Goal: Obtain resource: Download file/media

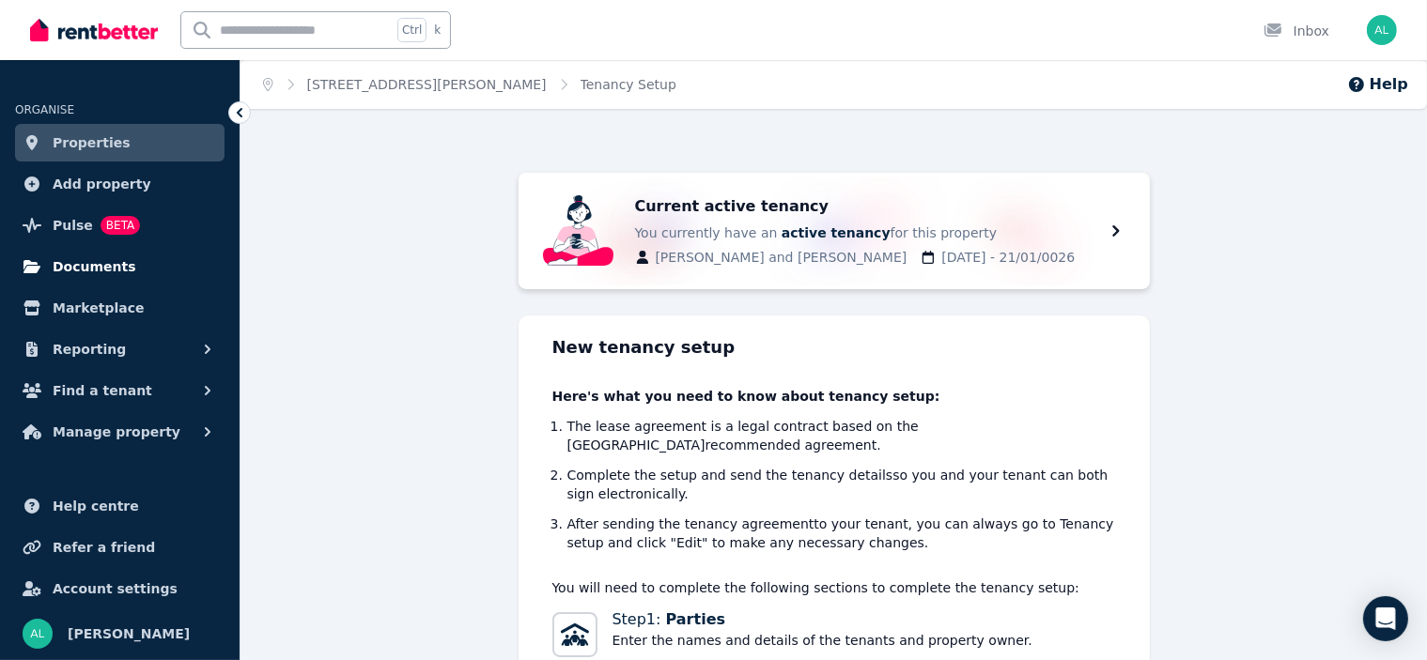
click at [88, 267] on span "Documents" at bounding box center [95, 266] width 84 height 23
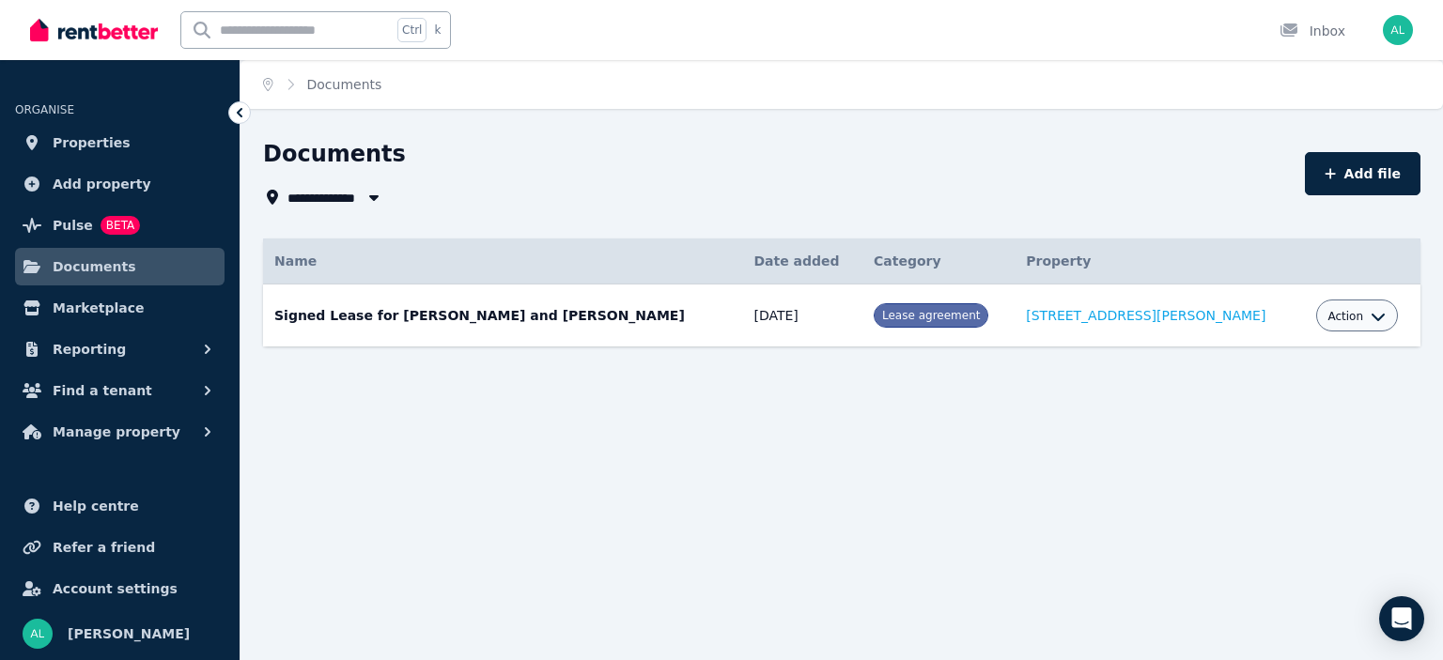
click at [1355, 309] on div "Action" at bounding box center [1357, 316] width 82 height 32
click at [1370, 312] on icon "button" at bounding box center [1377, 316] width 15 height 15
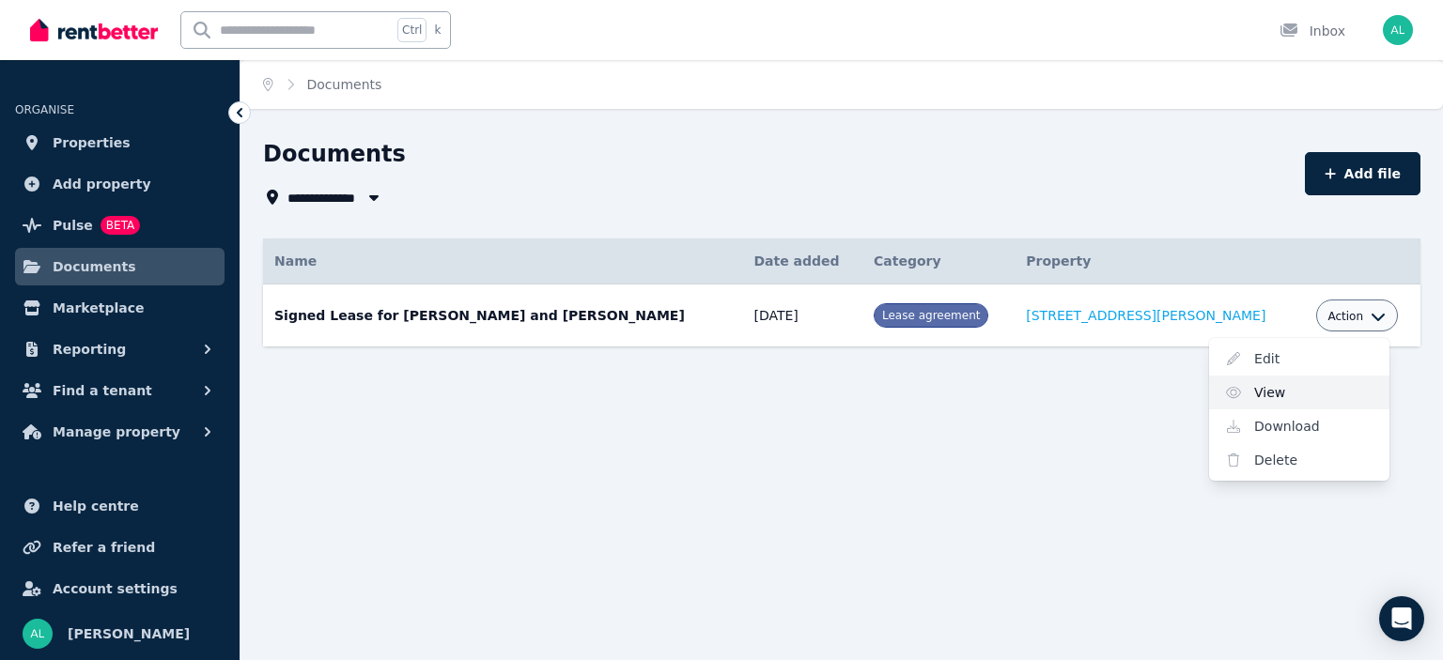
click at [1232, 396] on link "View" at bounding box center [1299, 393] width 180 height 34
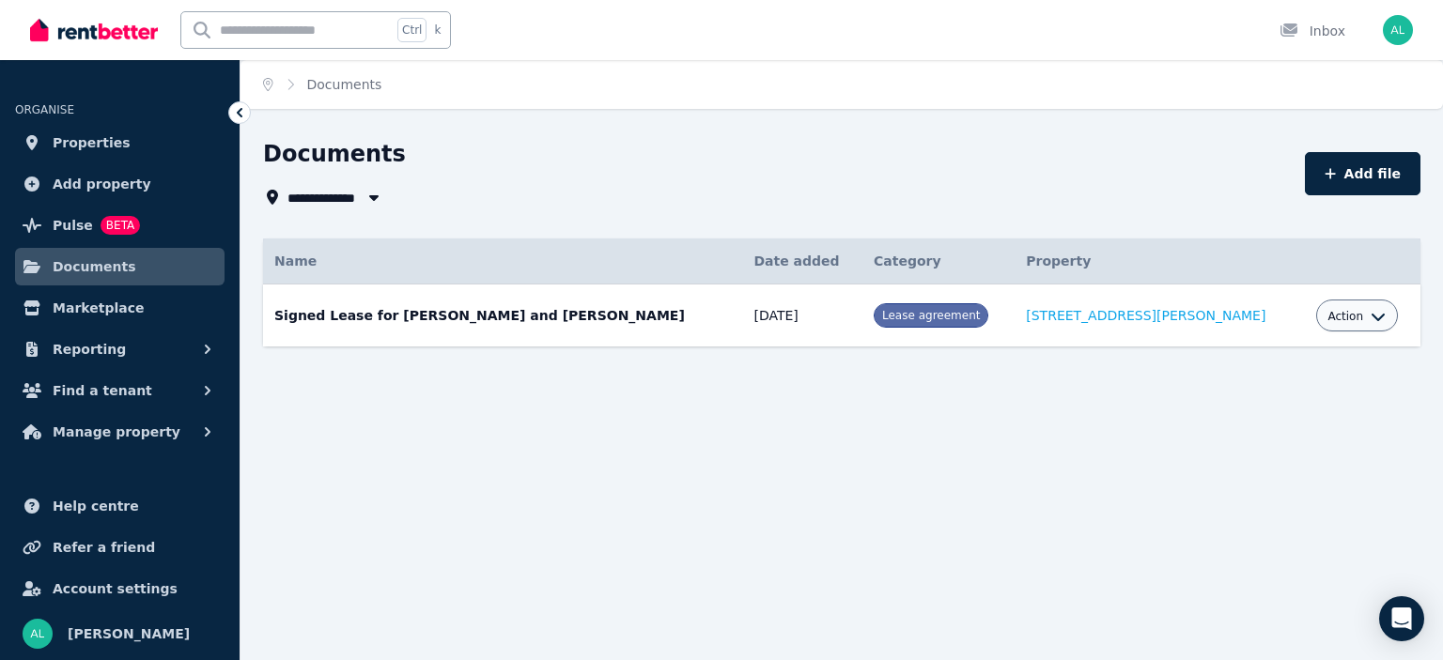
click at [571, 417] on div "**********" at bounding box center [721, 330] width 1443 height 660
click at [73, 147] on span "Properties" at bounding box center [92, 143] width 78 height 23
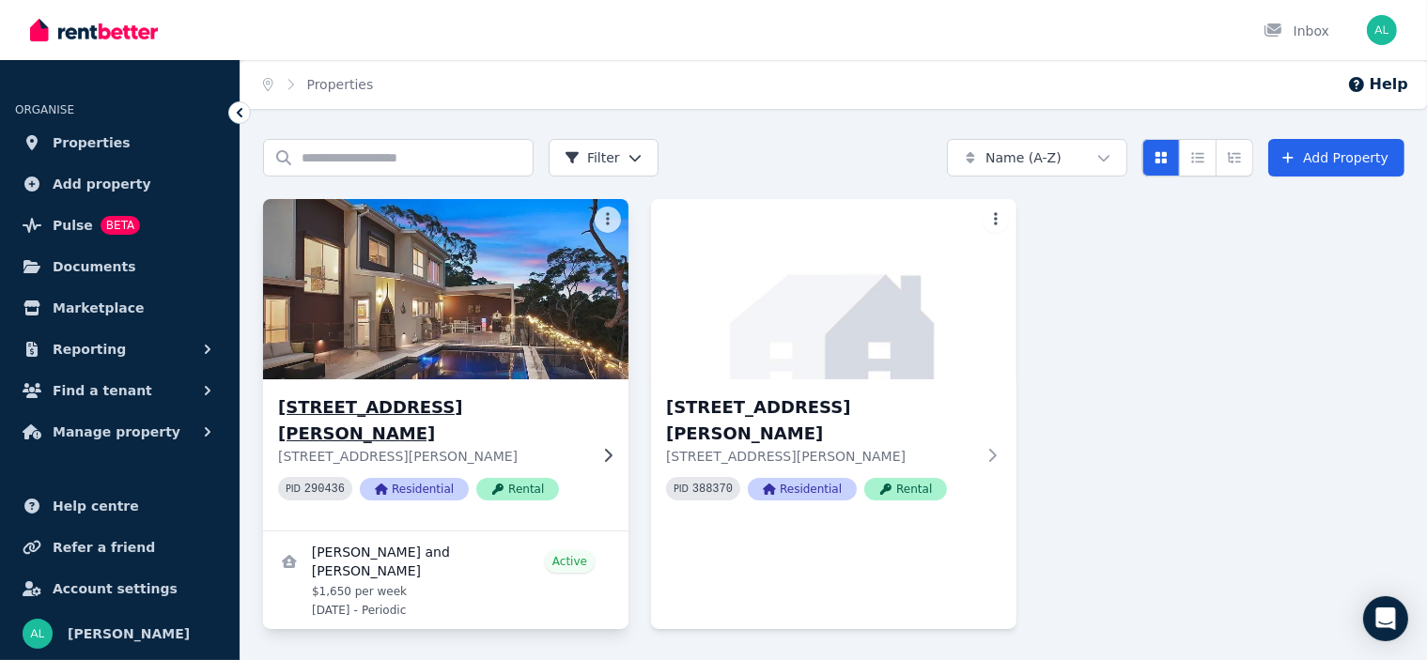
click at [503, 404] on h3 "[STREET_ADDRESS][PERSON_NAME]" at bounding box center [432, 421] width 309 height 53
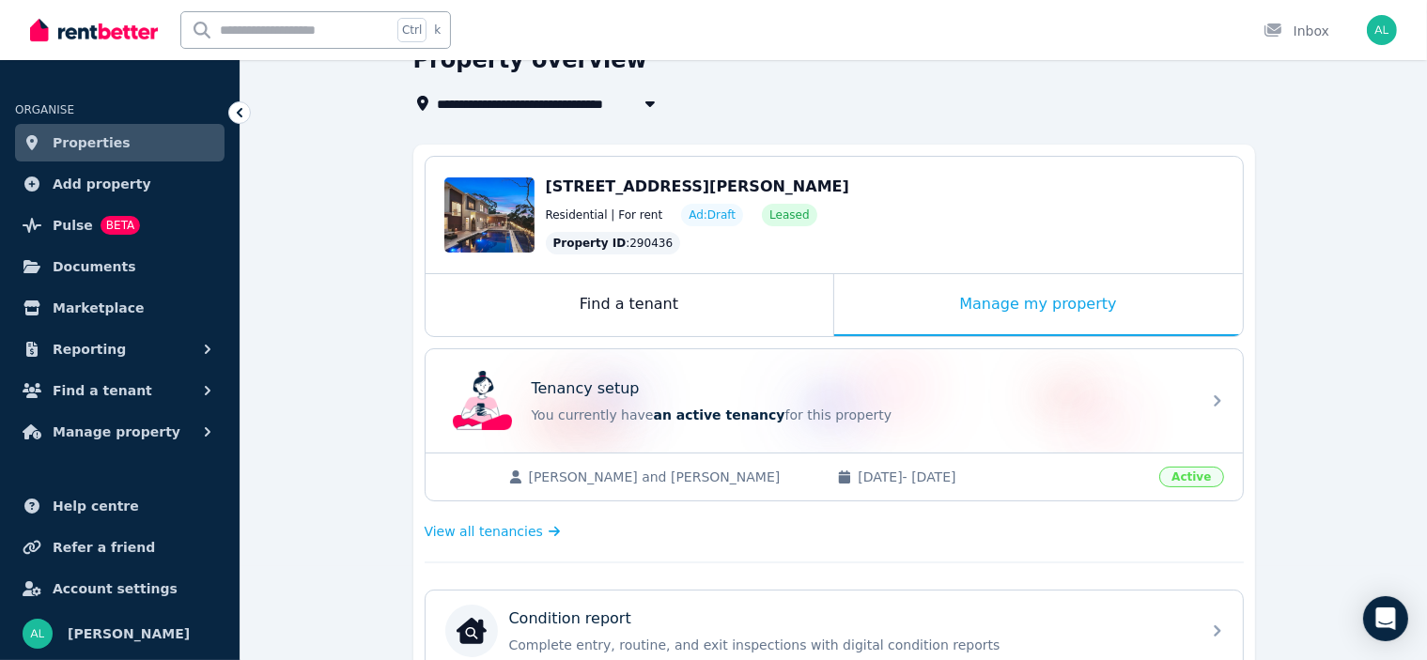
scroll to position [188, 0]
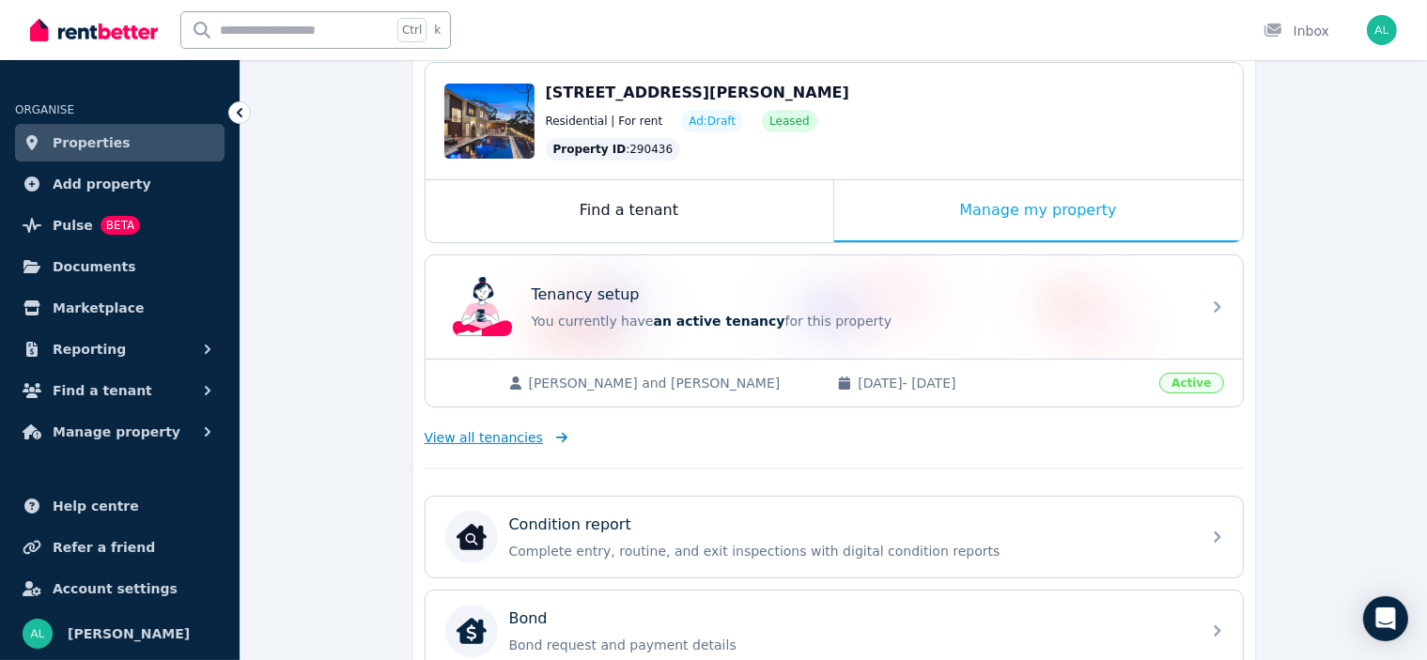
click at [487, 439] on span "View all tenancies" at bounding box center [484, 437] width 118 height 19
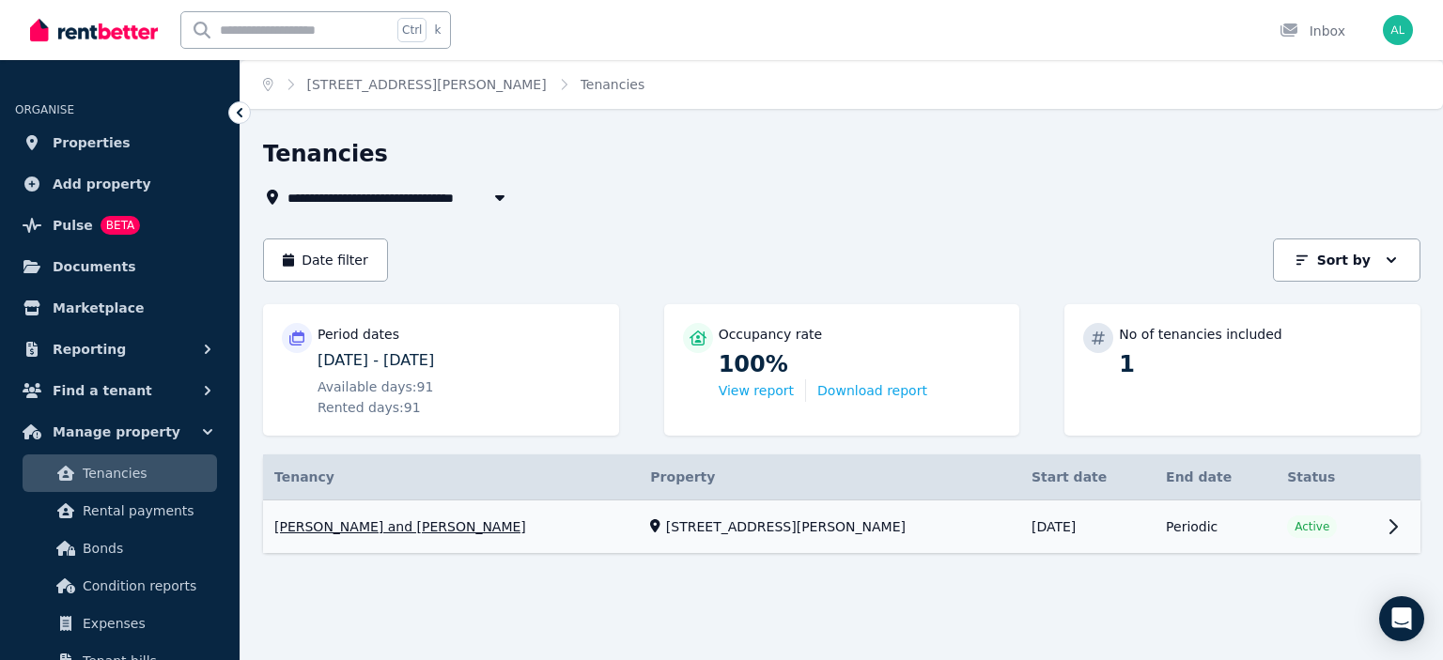
click at [349, 526] on link "View property details" at bounding box center [841, 528] width 1157 height 54
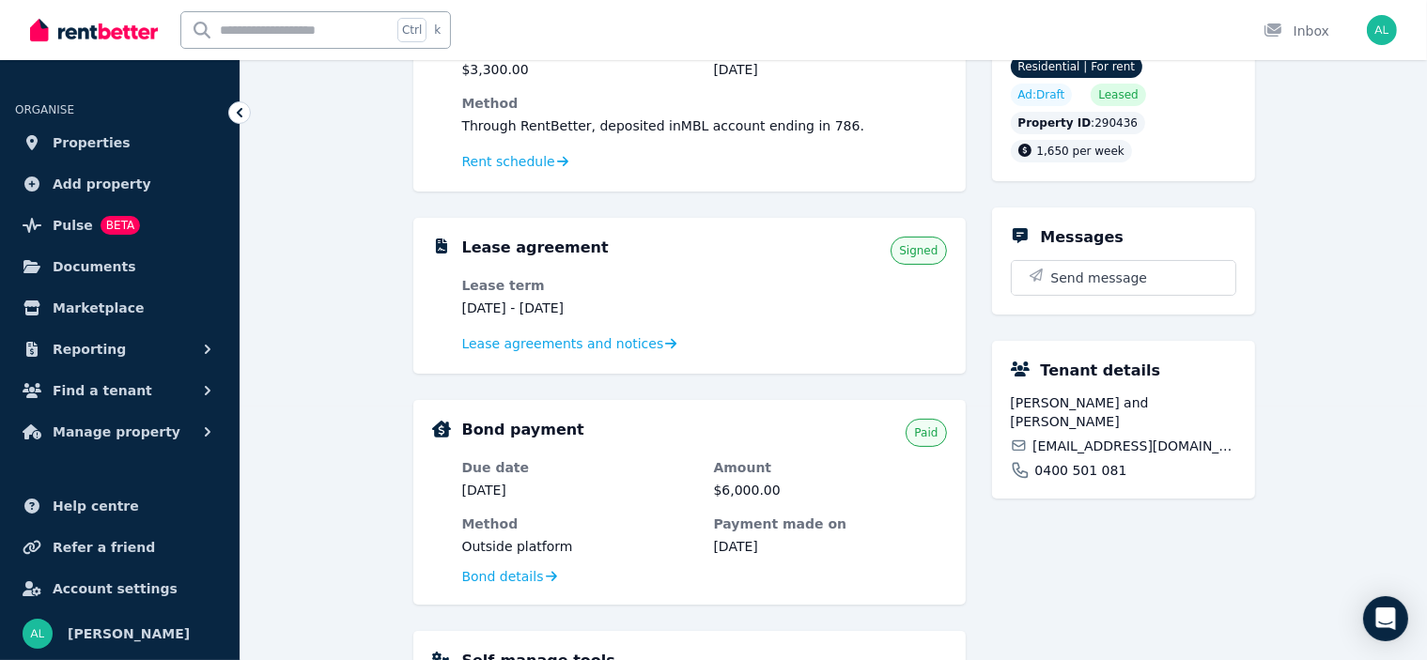
scroll to position [282, 0]
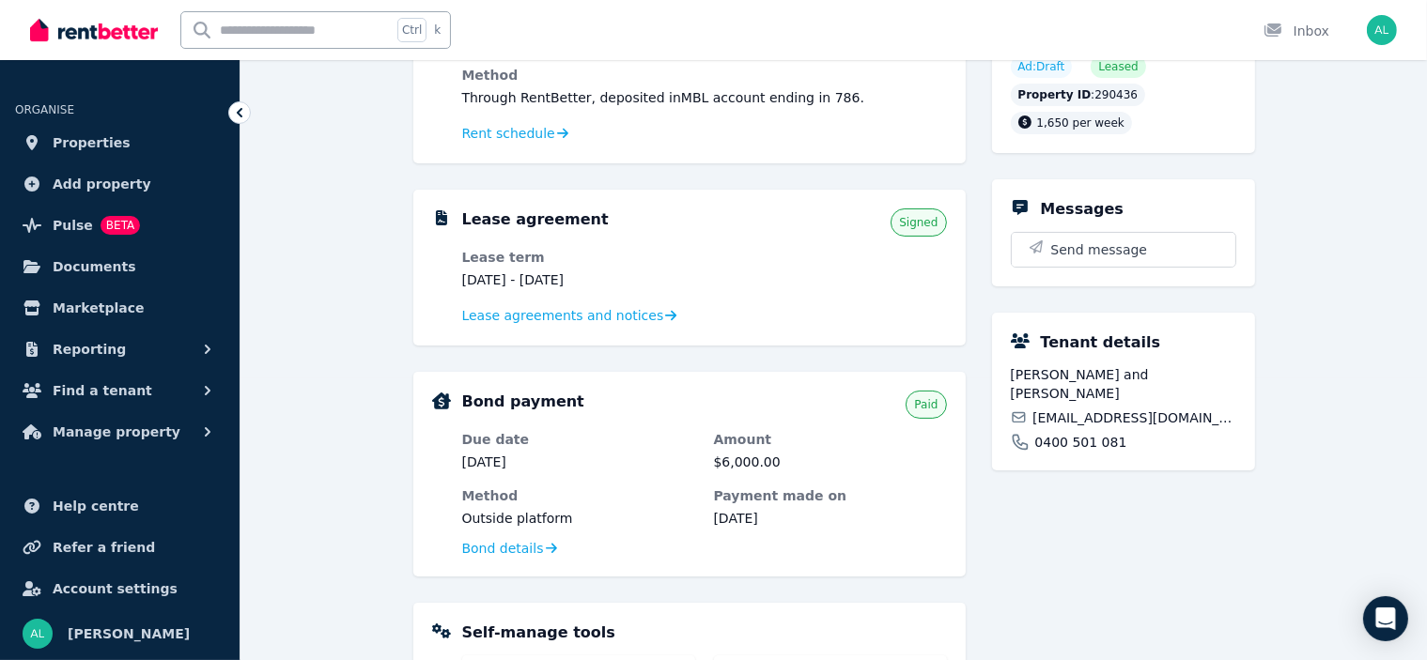
click at [550, 332] on div "Lease agreement Signed Lease term [DATE] - [DATE] Lease agreements and notices" at bounding box center [689, 268] width 552 height 156
click at [552, 315] on span "Lease agreements and notices" at bounding box center [563, 315] width 202 height 19
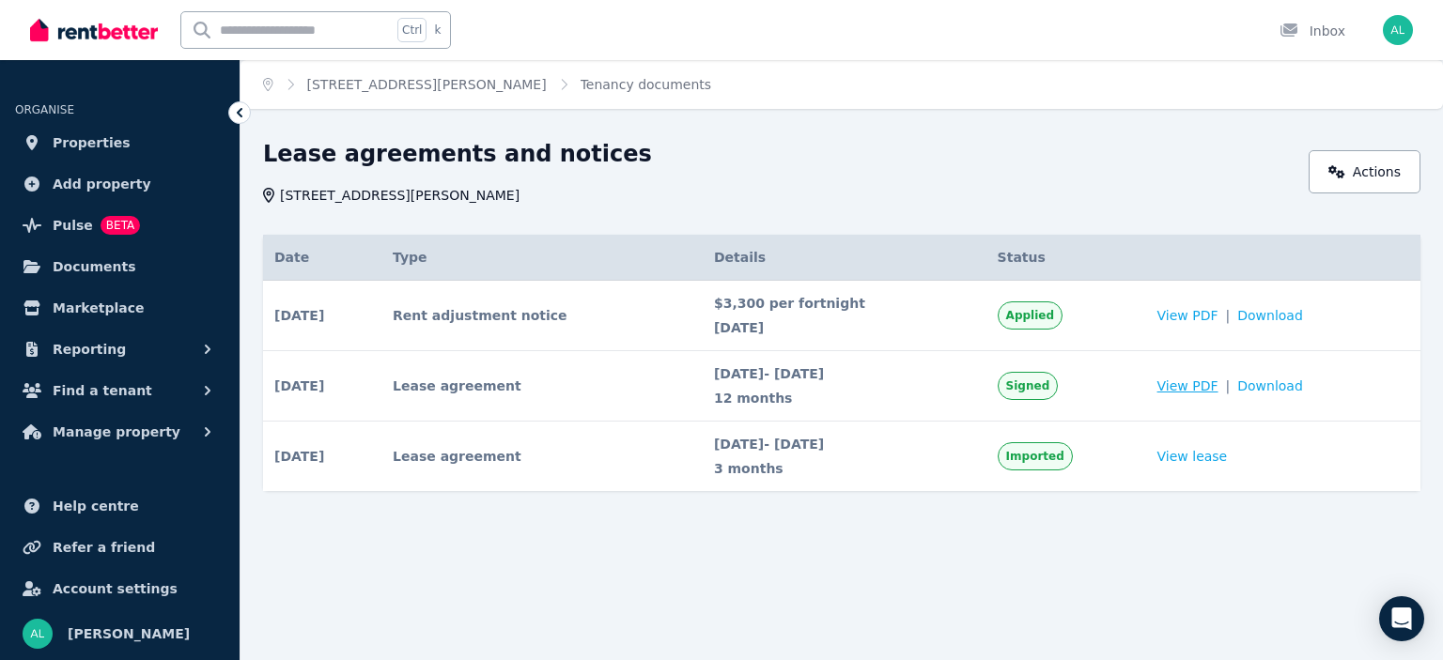
click at [1197, 390] on span "View PDF" at bounding box center [1187, 386] width 61 height 19
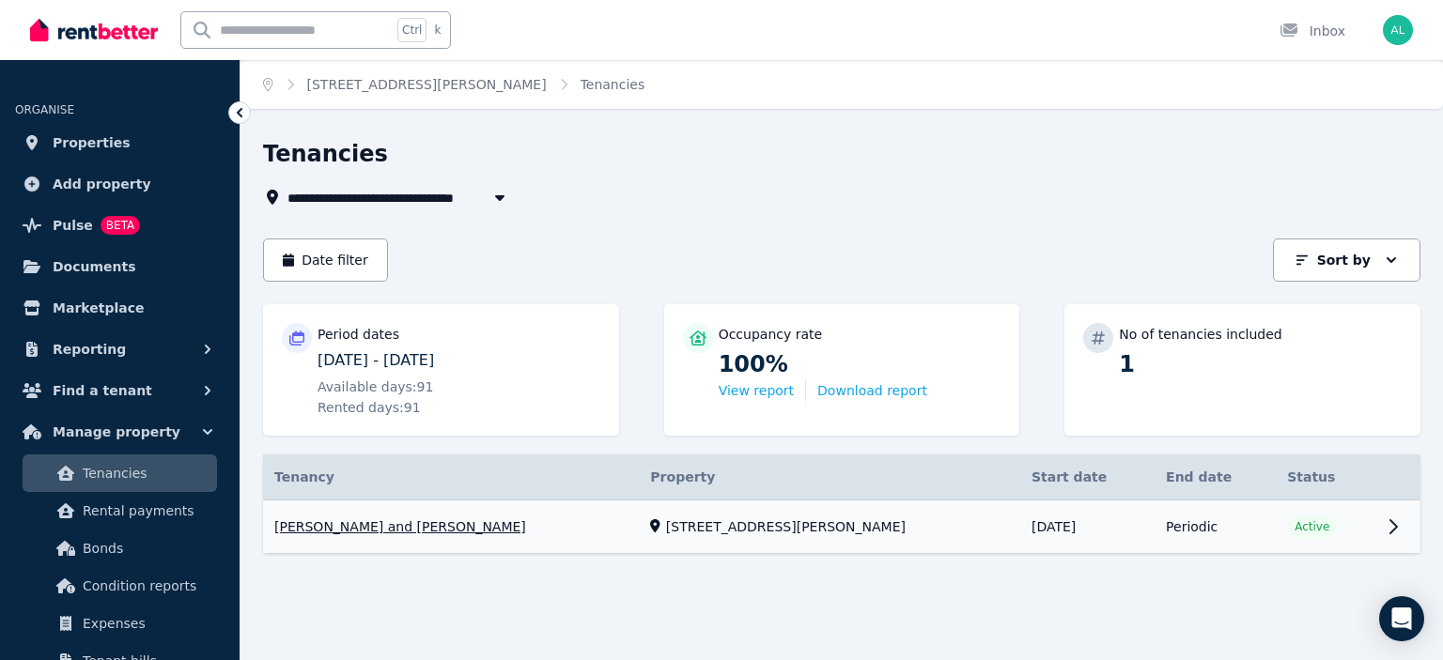
click at [339, 532] on link "View property details" at bounding box center [841, 528] width 1157 height 54
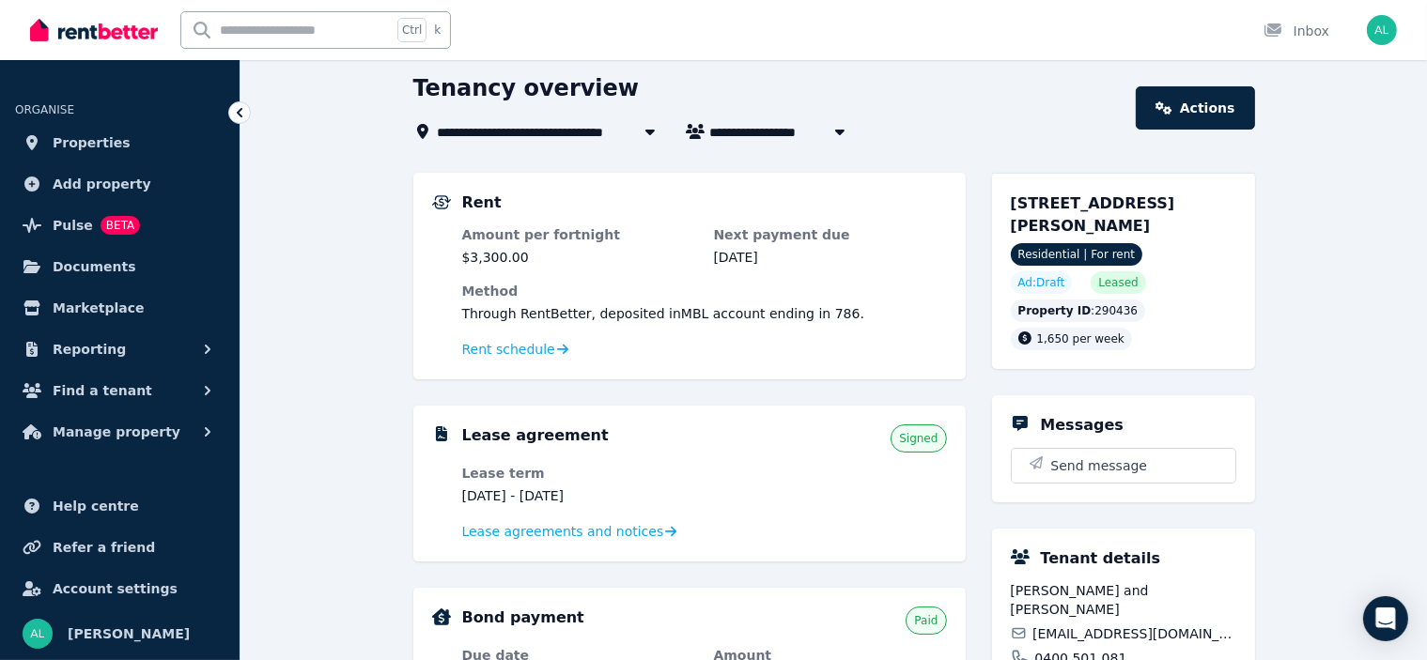
scroll to position [94, 0]
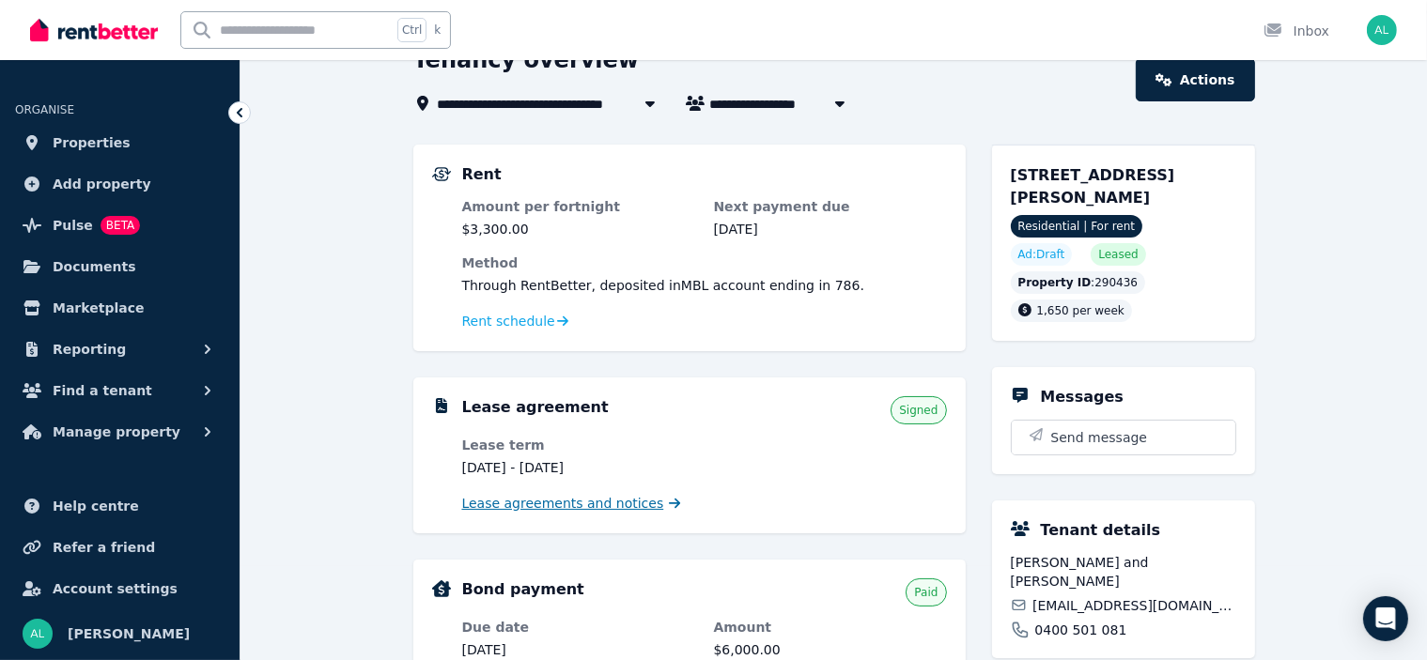
click at [595, 506] on span "Lease agreements and notices" at bounding box center [563, 503] width 202 height 19
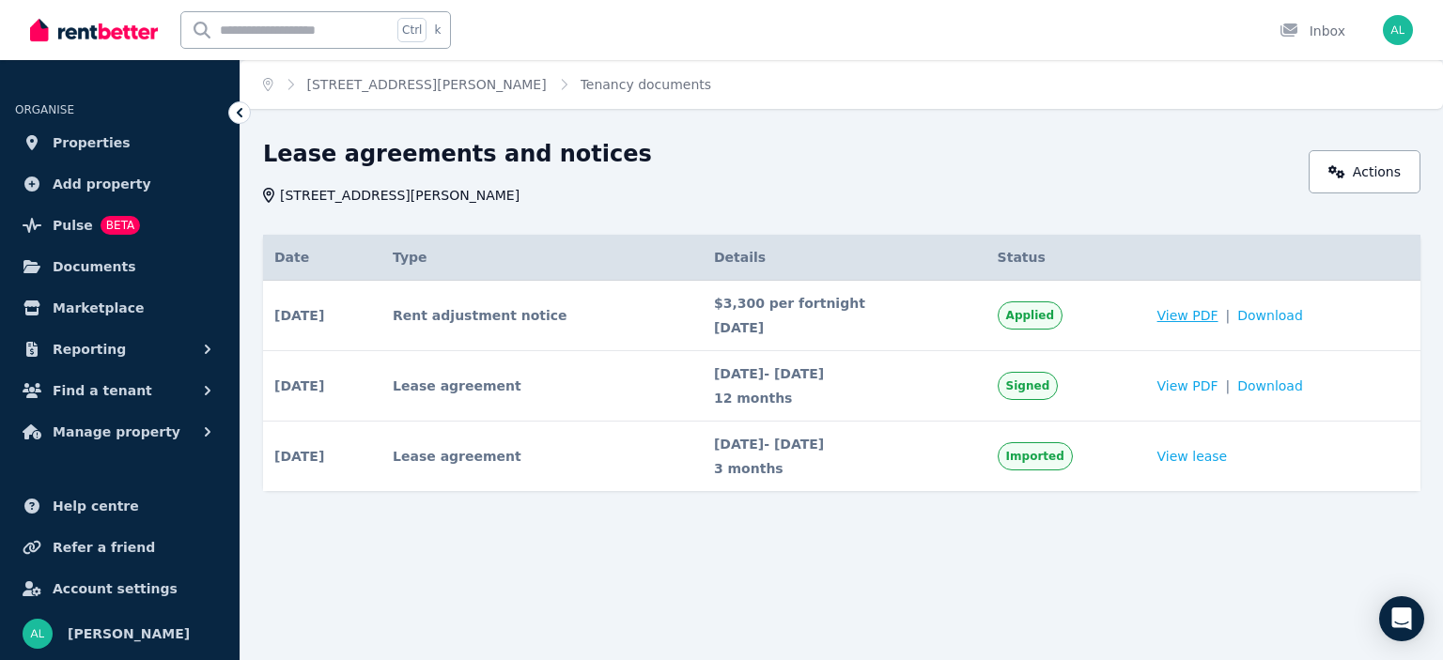
click at [1204, 314] on span "View PDF" at bounding box center [1187, 315] width 61 height 19
